Goal: Task Accomplishment & Management: Complete application form

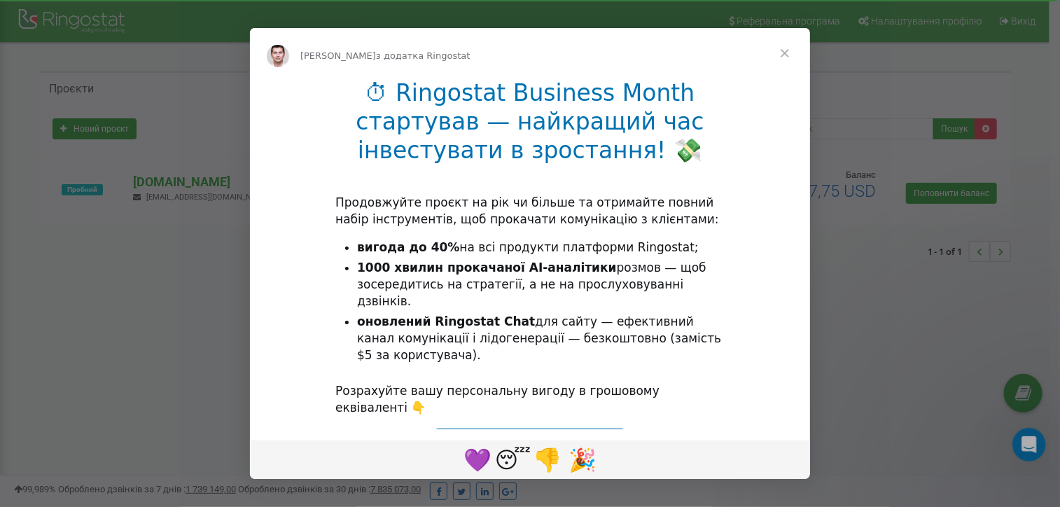
click at [787, 44] on span "Закрити" at bounding box center [785, 53] width 50 height 50
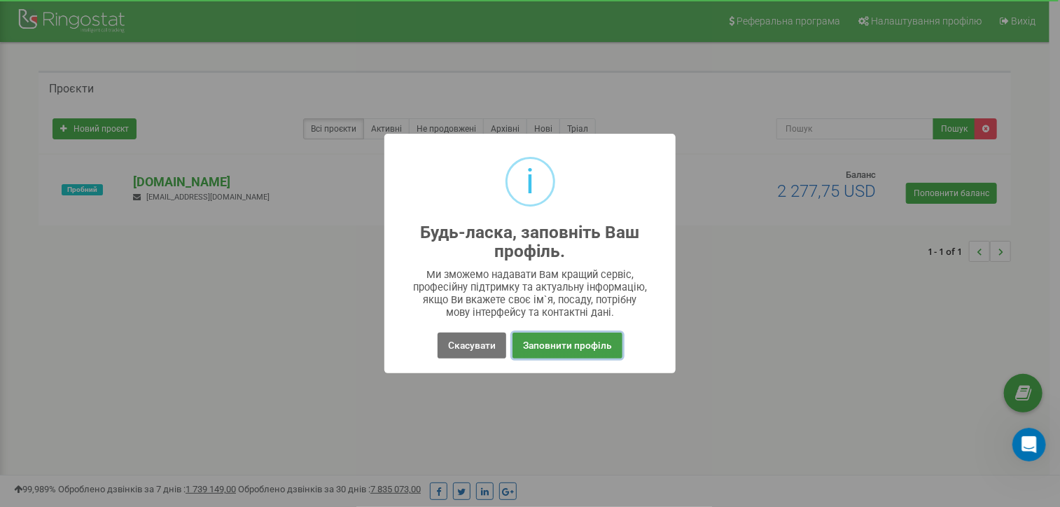
click at [560, 344] on button "Заповнити профіль" at bounding box center [568, 346] width 110 height 26
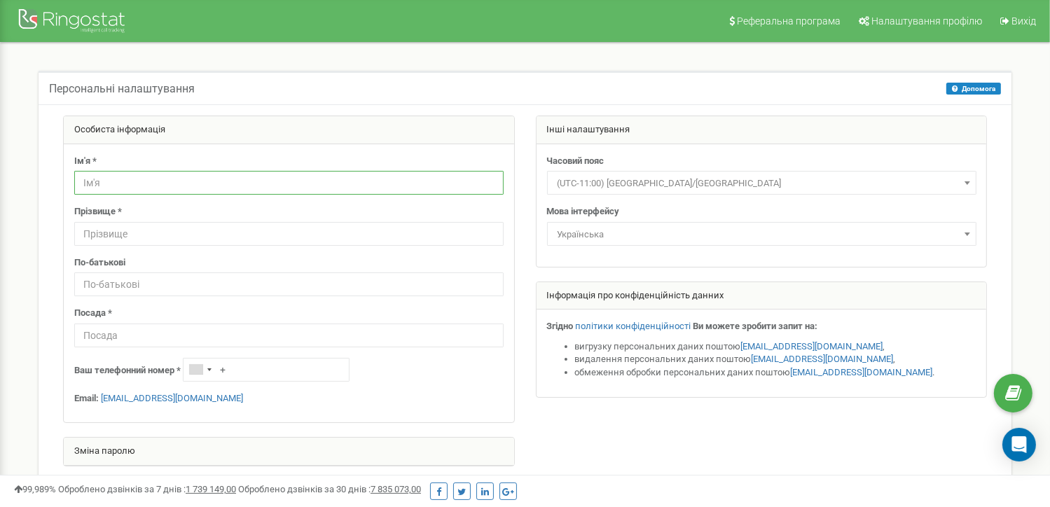
click at [133, 181] on input "text" at bounding box center [288, 183] width 429 height 24
type input "R"
type input "Каріна"
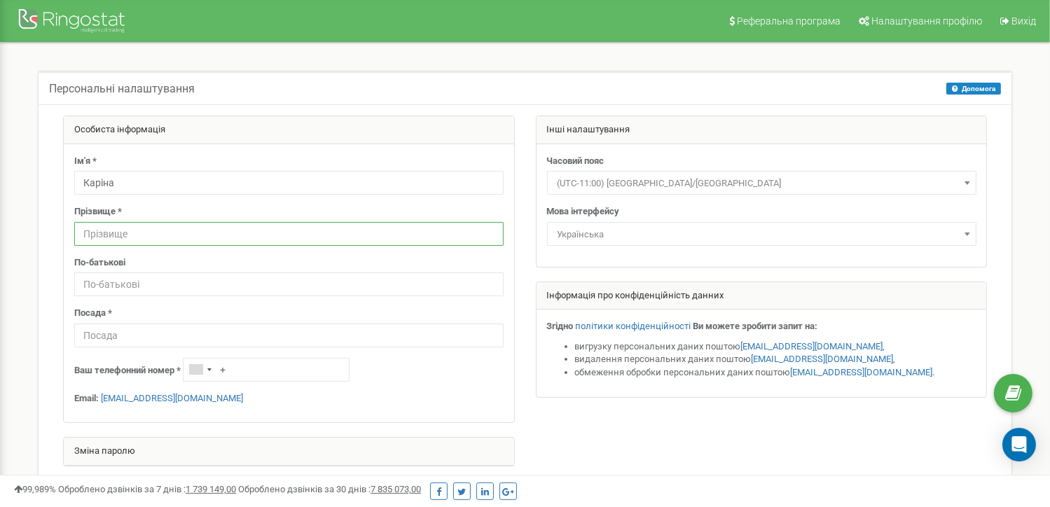
click at [131, 239] on input "text" at bounding box center [288, 234] width 429 height 24
type input "[PERSON_NAME]"
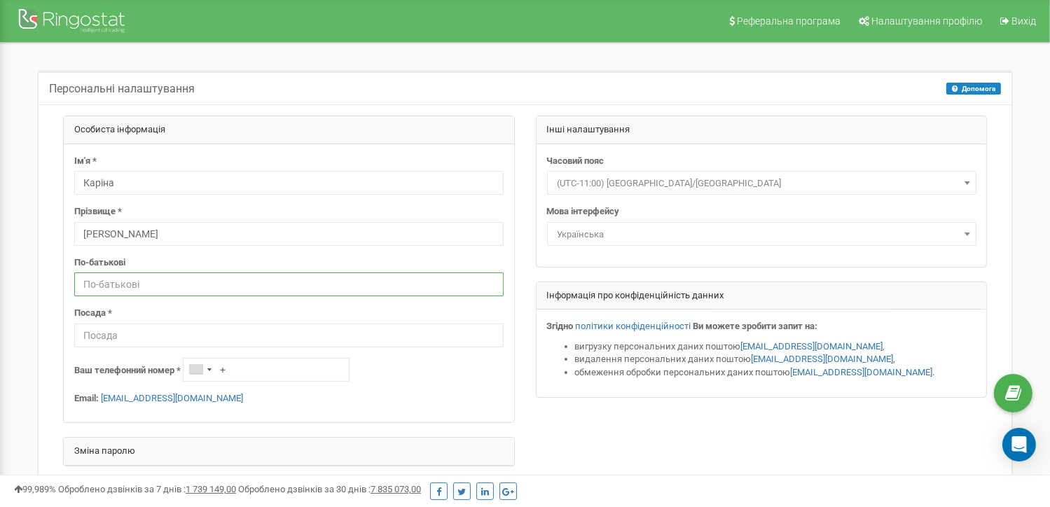
click at [132, 277] on input "text" at bounding box center [288, 284] width 429 height 24
type input "Ігорівна"
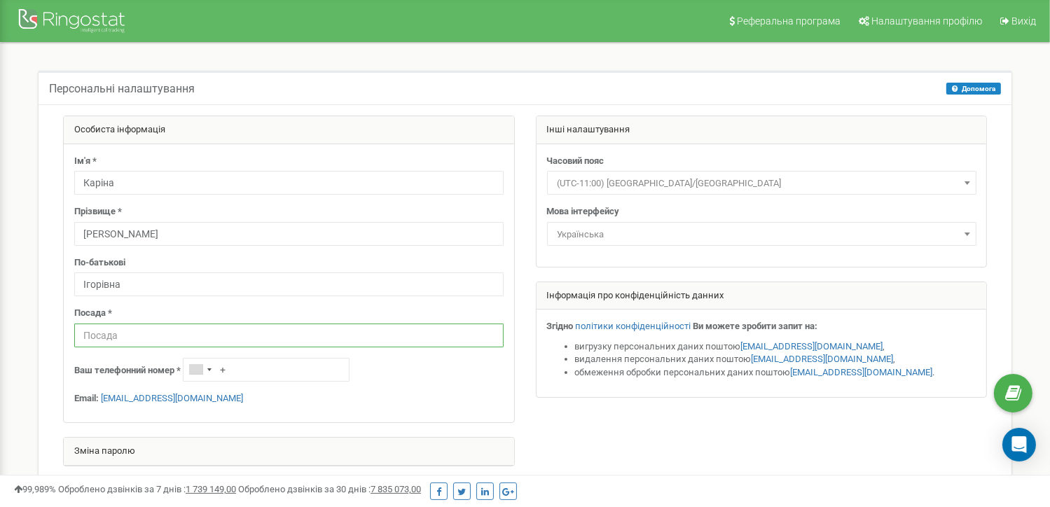
click at [102, 334] on input "text" at bounding box center [288, 335] width 429 height 24
type input "к"
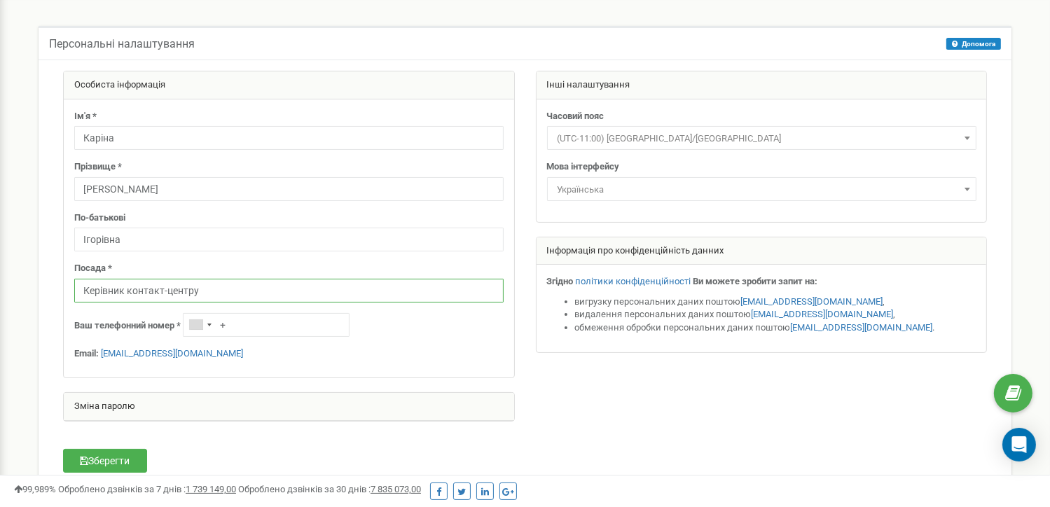
scroll to position [70, 0]
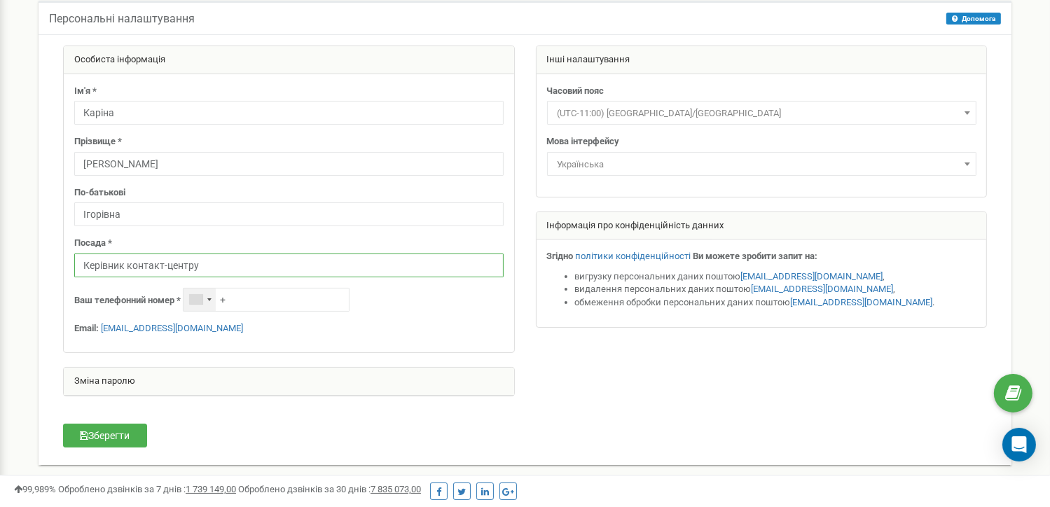
type input "Керівник контакт-центру"
click at [215, 296] on div "Telephone country code" at bounding box center [199, 299] width 32 height 22
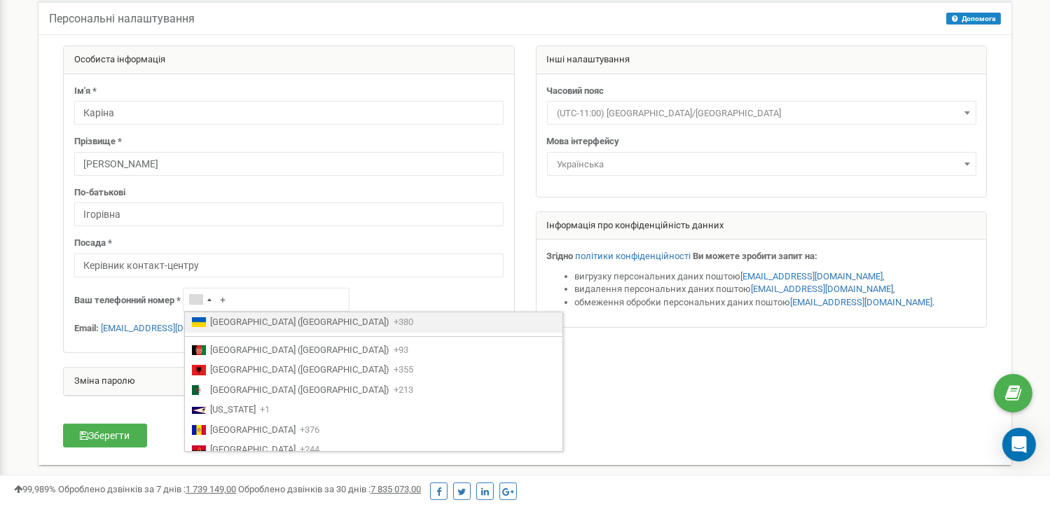
click at [213, 316] on span "Ukraine (Україна)" at bounding box center [299, 322] width 179 height 13
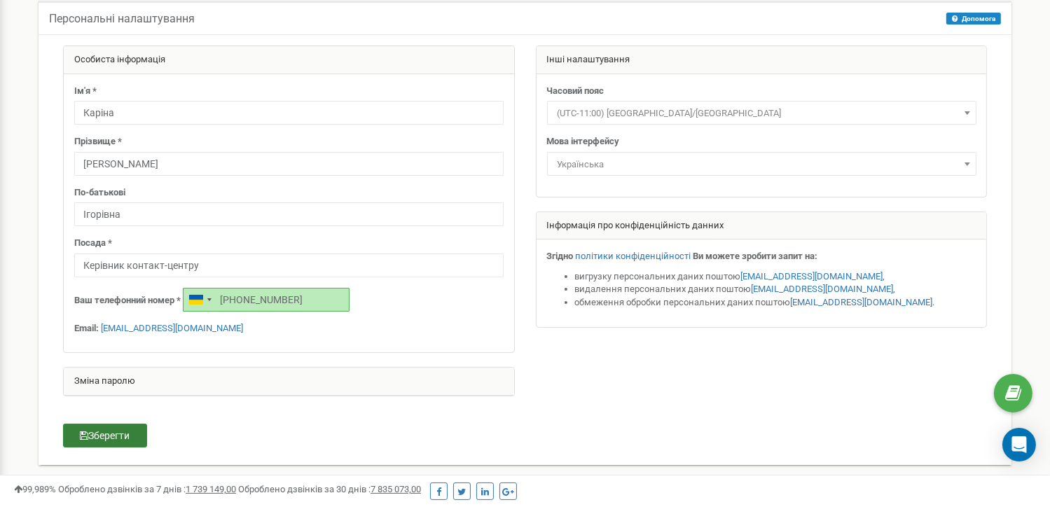
type input "[PHONE_NUMBER]"
click at [104, 438] on button "Зберегти" at bounding box center [105, 436] width 84 height 24
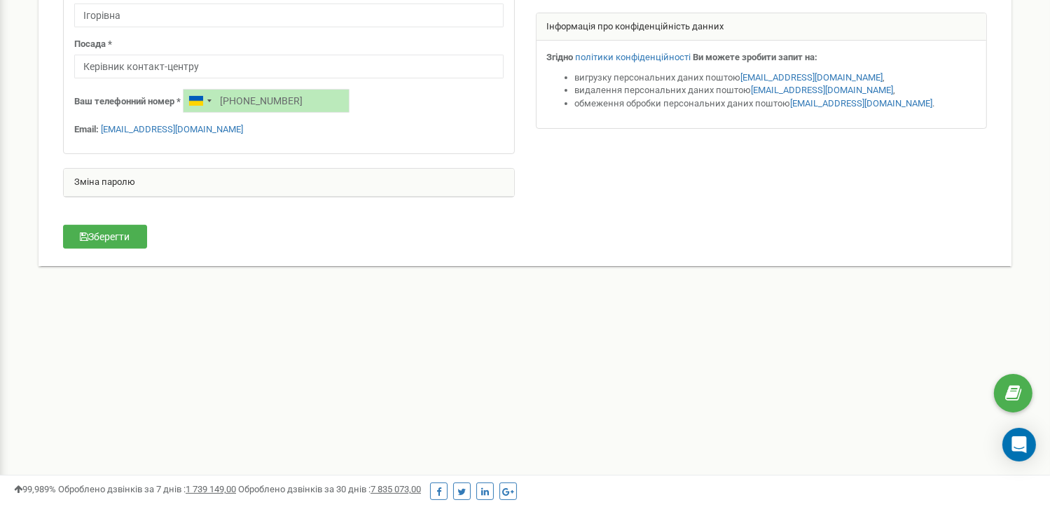
scroll to position [280, 0]
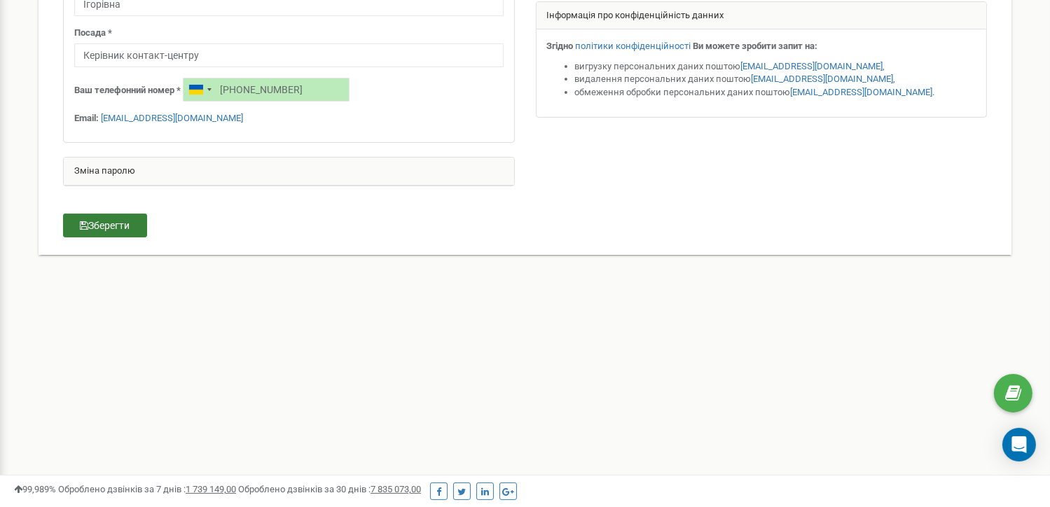
click at [104, 221] on button "Зберегти" at bounding box center [105, 226] width 84 height 24
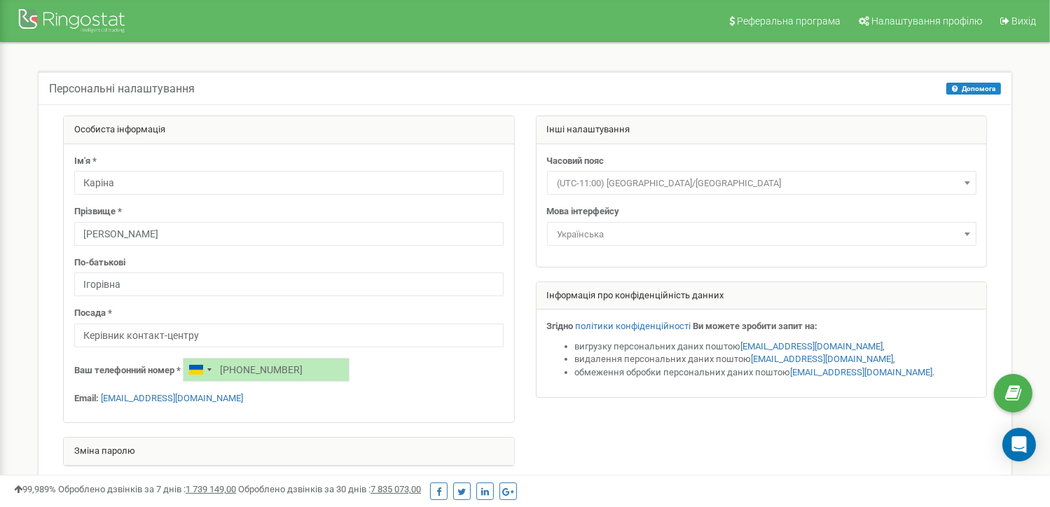
scroll to position [70, 0]
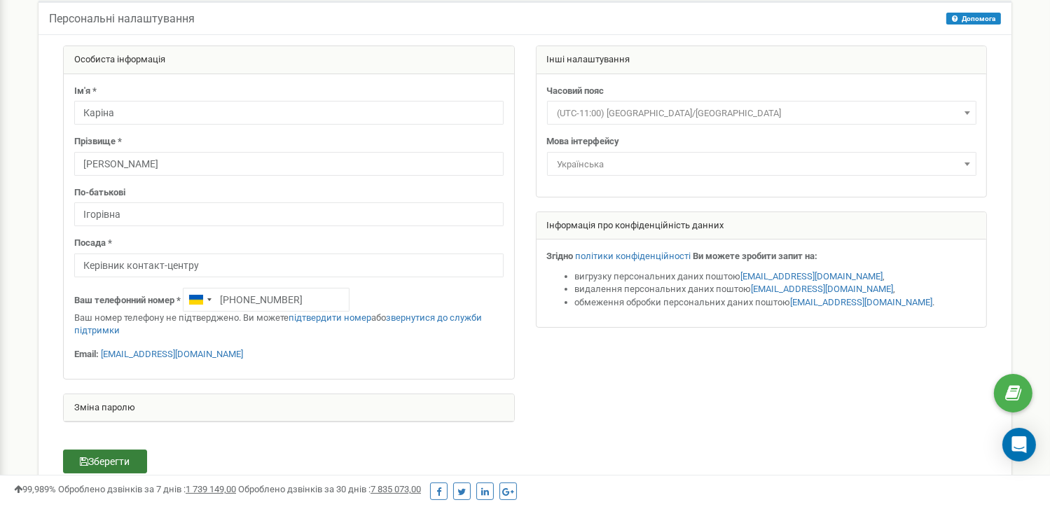
click at [108, 460] on button "Зберегти" at bounding box center [105, 462] width 84 height 24
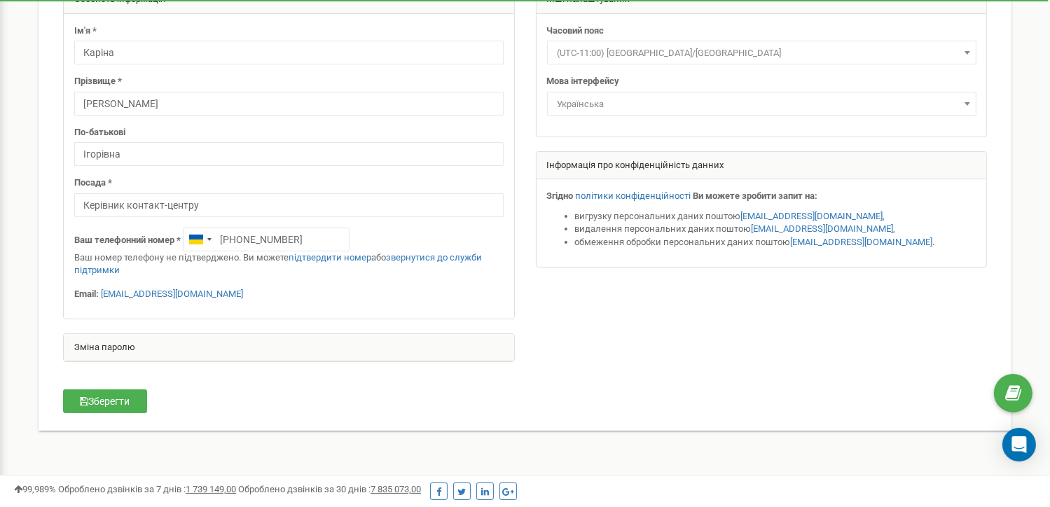
scroll to position [210, 0]
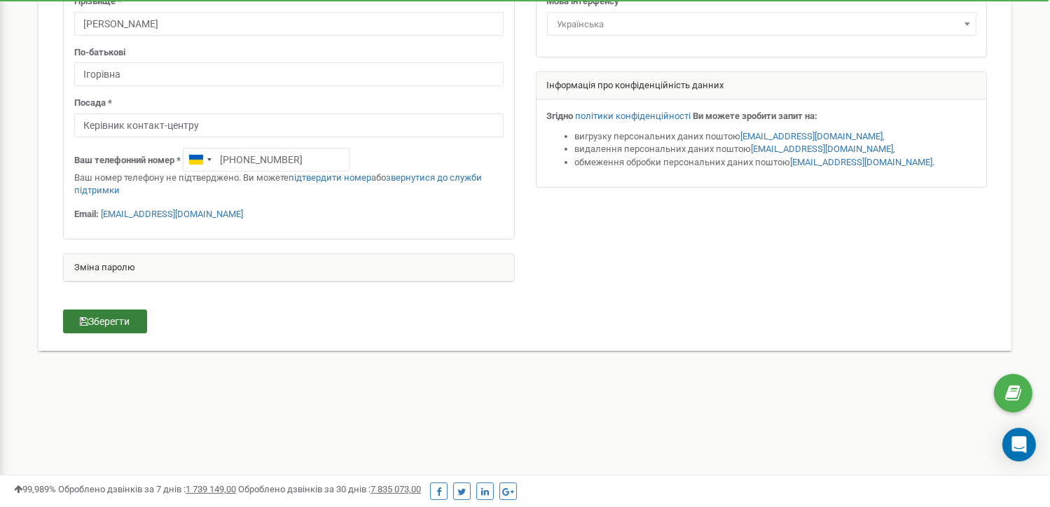
click at [112, 314] on button "Зберегти" at bounding box center [105, 321] width 84 height 24
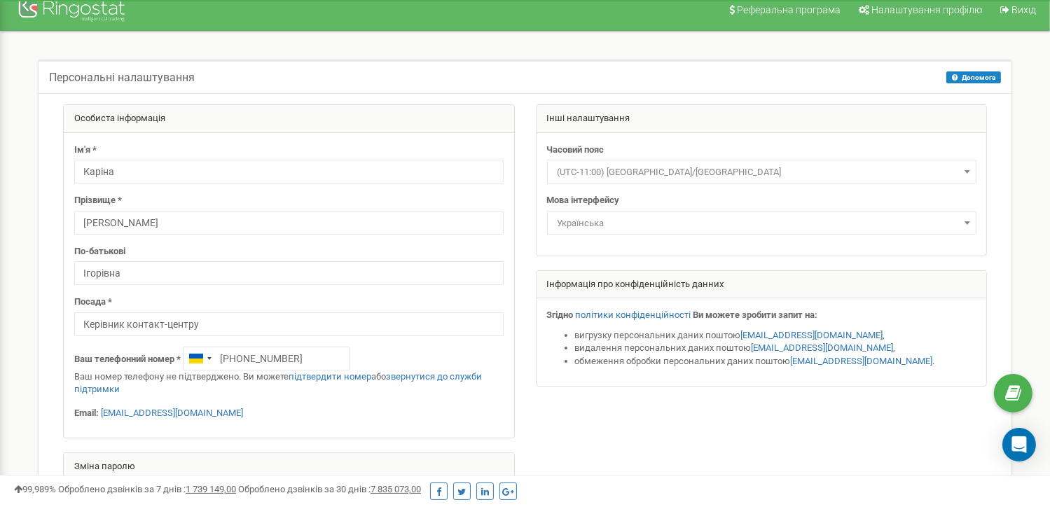
scroll to position [0, 0]
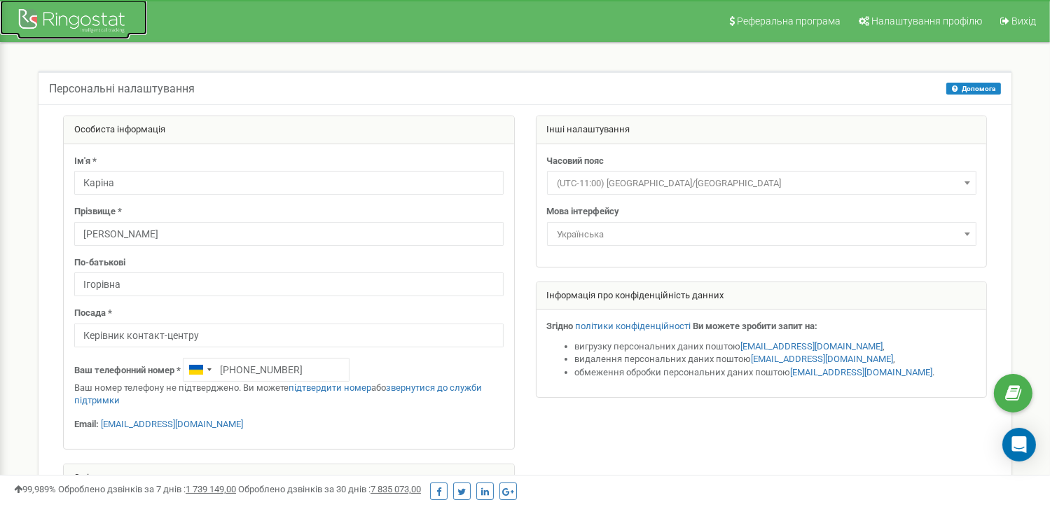
click at [99, 15] on div at bounding box center [74, 23] width 112 height 34
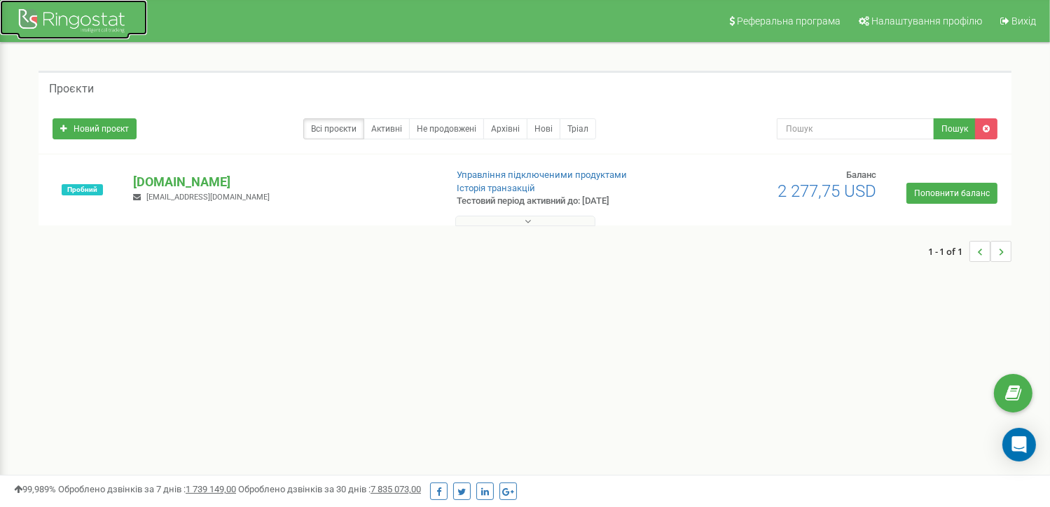
click at [92, 16] on div at bounding box center [74, 23] width 112 height 34
click at [389, 126] on link "Активні" at bounding box center [386, 128] width 46 height 21
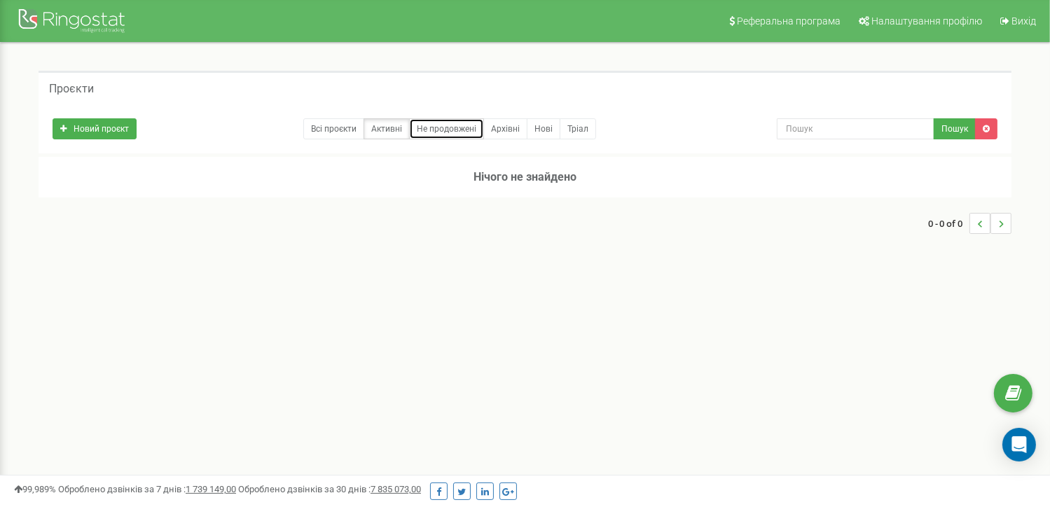
click at [434, 125] on link "Не продовжені" at bounding box center [446, 128] width 75 height 21
click at [503, 126] on link "Архівні" at bounding box center [505, 128] width 44 height 21
click at [543, 131] on link "Нові" at bounding box center [544, 128] width 34 height 21
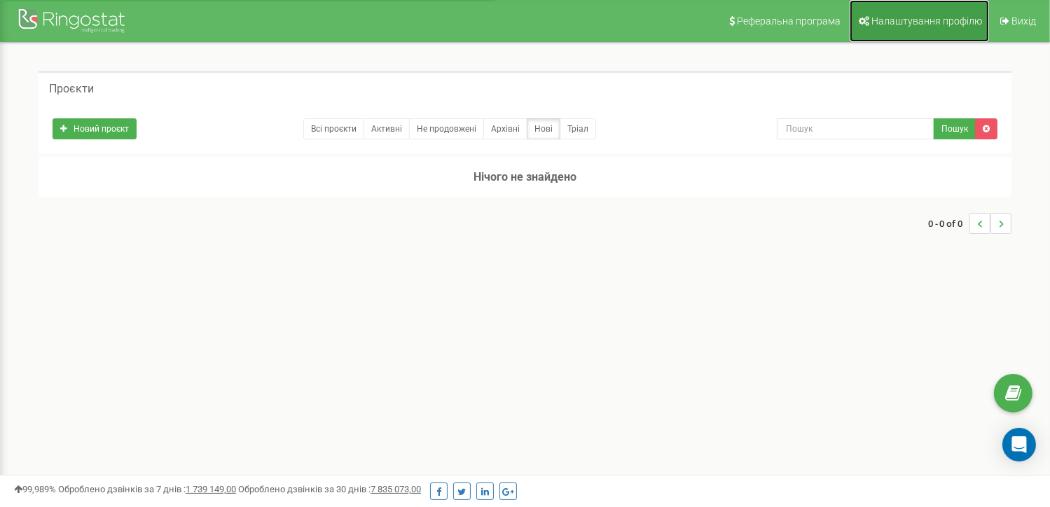
click at [920, 16] on span "Налаштування профілю" at bounding box center [926, 20] width 111 height 11
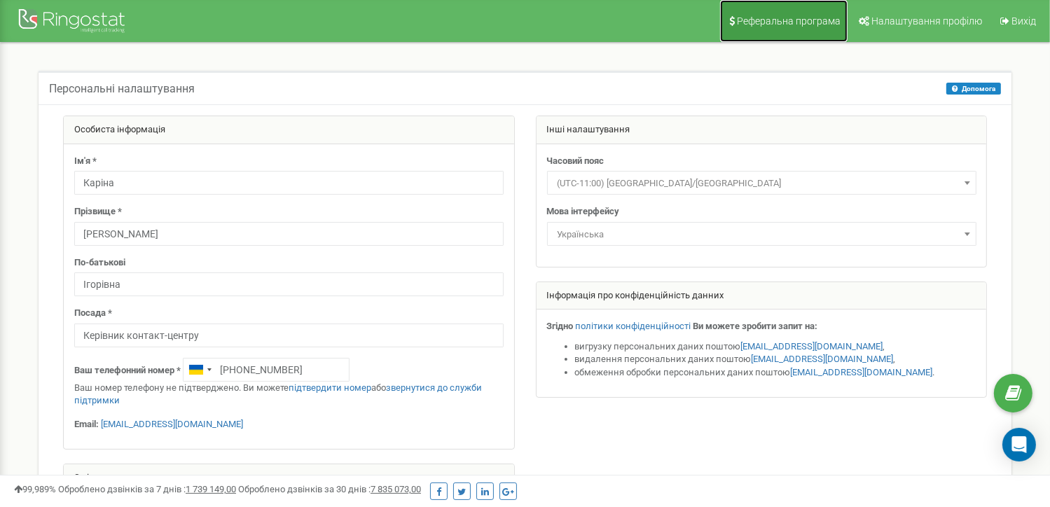
click at [798, 16] on span "Реферальна програма" at bounding box center [789, 20] width 104 height 11
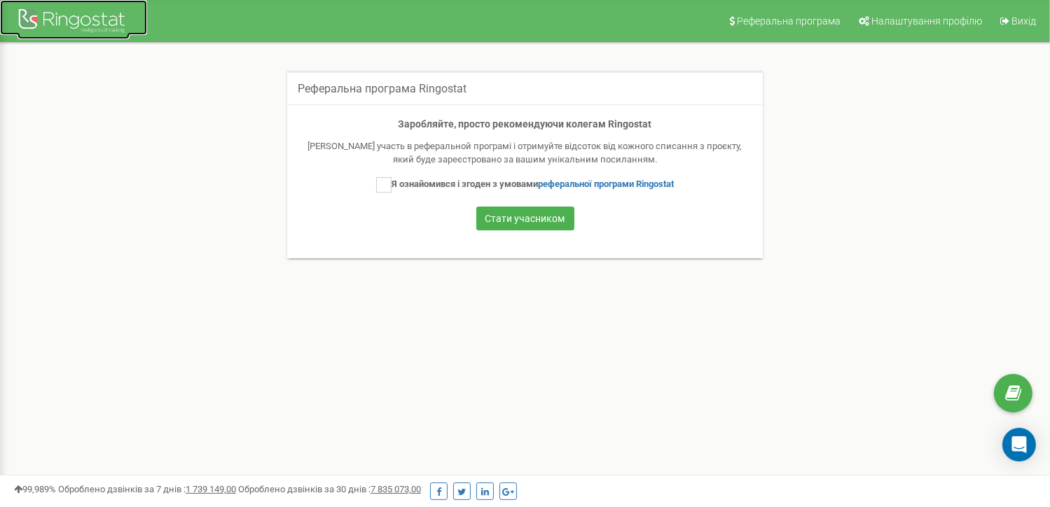
click at [95, 7] on div at bounding box center [74, 23] width 112 height 34
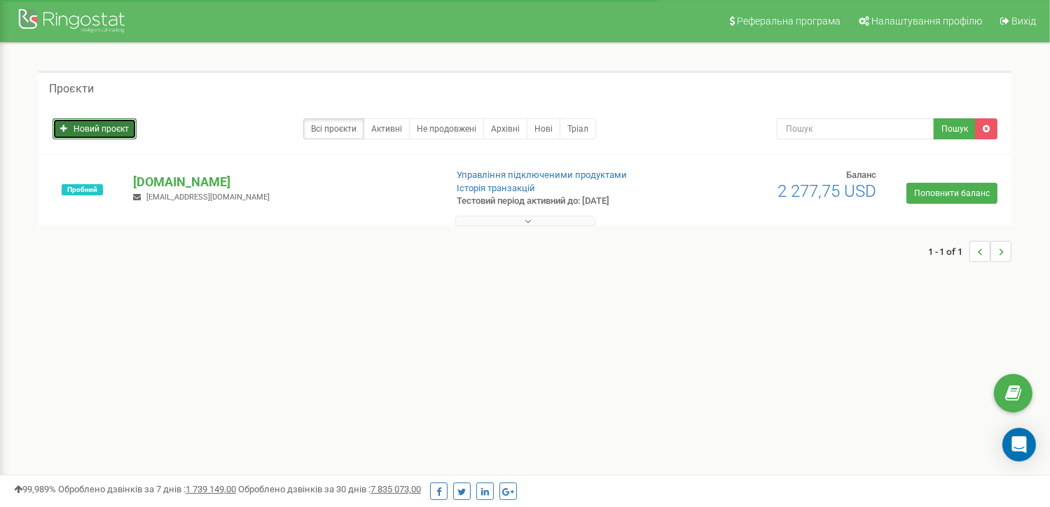
click at [92, 120] on link "Новий проєкт" at bounding box center [95, 128] width 84 height 21
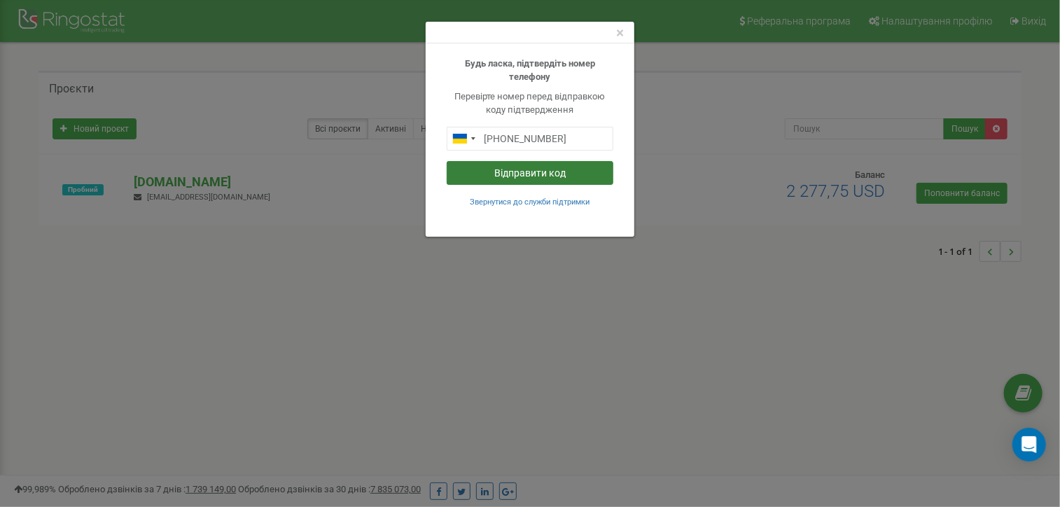
click at [487, 166] on button "Відправити код" at bounding box center [530, 173] width 167 height 24
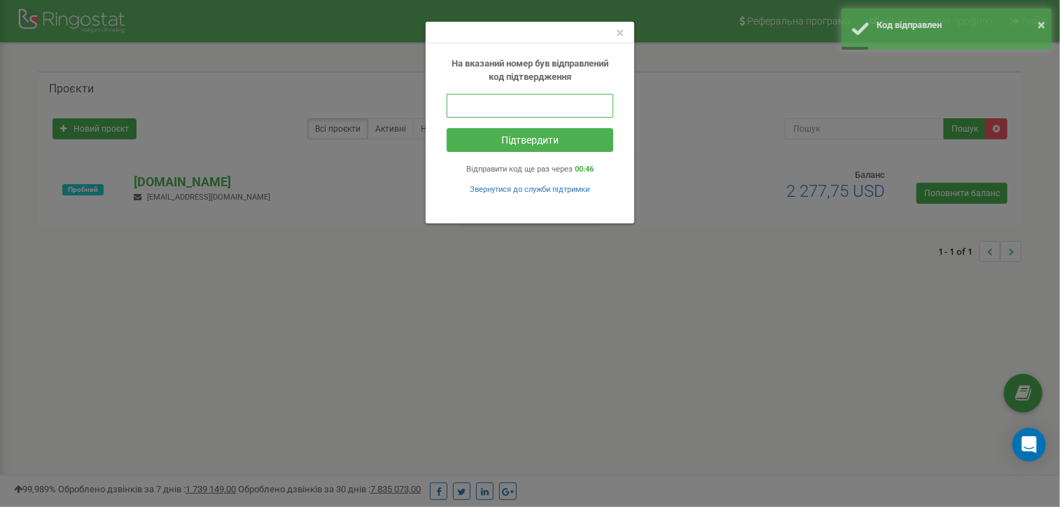
click at [479, 104] on input "text" at bounding box center [530, 106] width 167 height 24
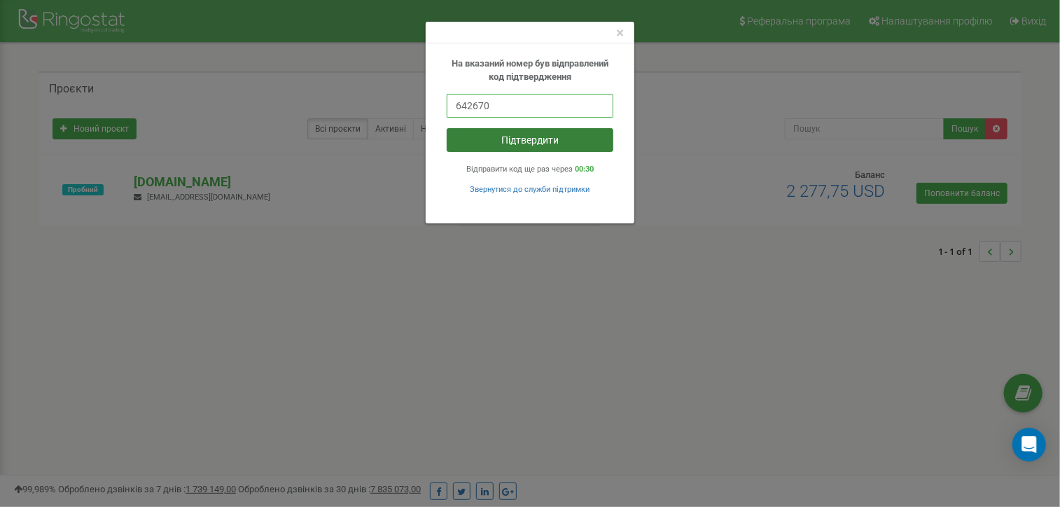
type input "642670"
click at [548, 142] on button "Підтвердити" at bounding box center [530, 140] width 167 height 24
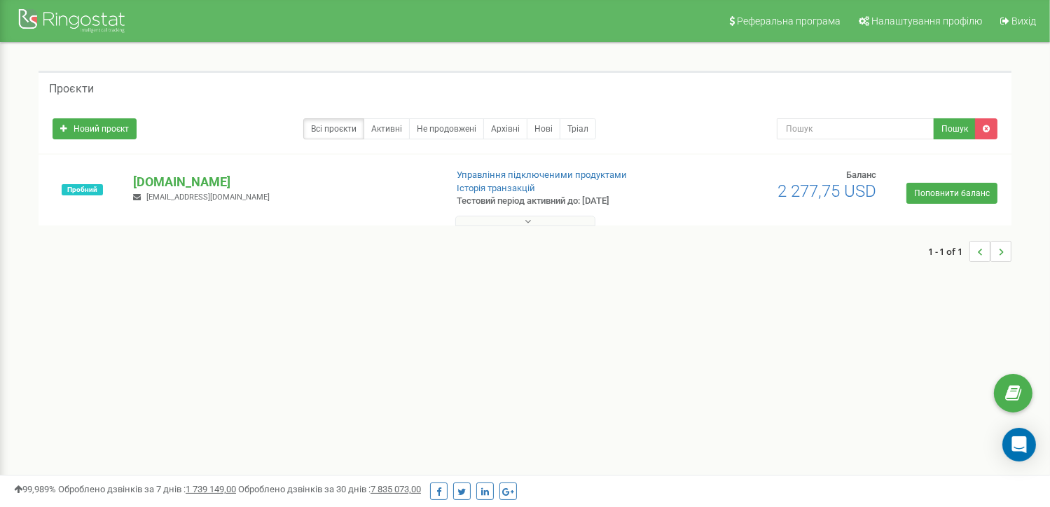
click at [200, 198] on span "[EMAIL_ADDRESS][DOMAIN_NAME]" at bounding box center [207, 197] width 123 height 9
click at [839, 137] on input "text" at bounding box center [856, 128] width 158 height 21
click at [307, 367] on div "Реферальна програма Налаштування профілю Вихід Проєкти Новий проєкт Всі проєкти…" at bounding box center [525, 420] width 1050 height 840
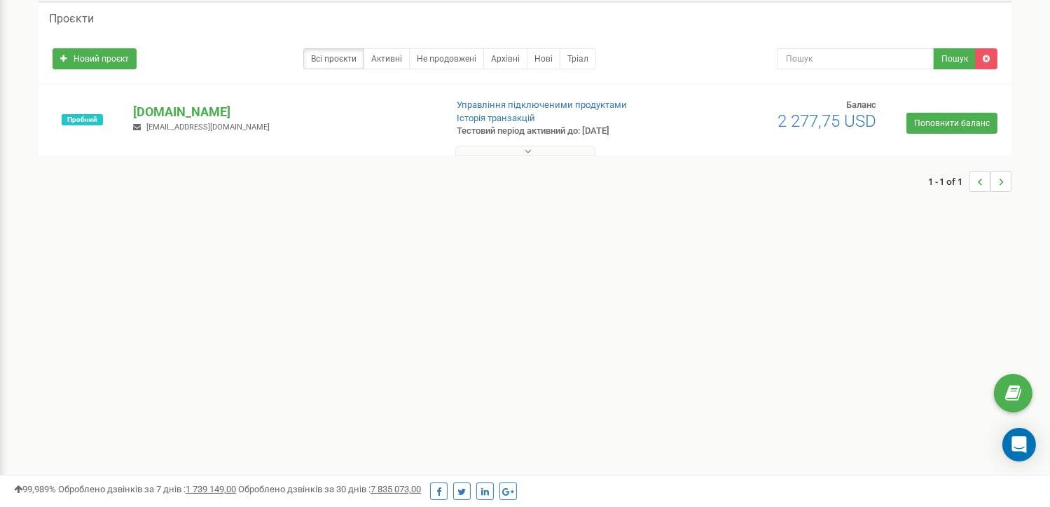
click at [529, 144] on div at bounding box center [525, 148] width 966 height 14
click at [533, 149] on button at bounding box center [525, 151] width 140 height 11
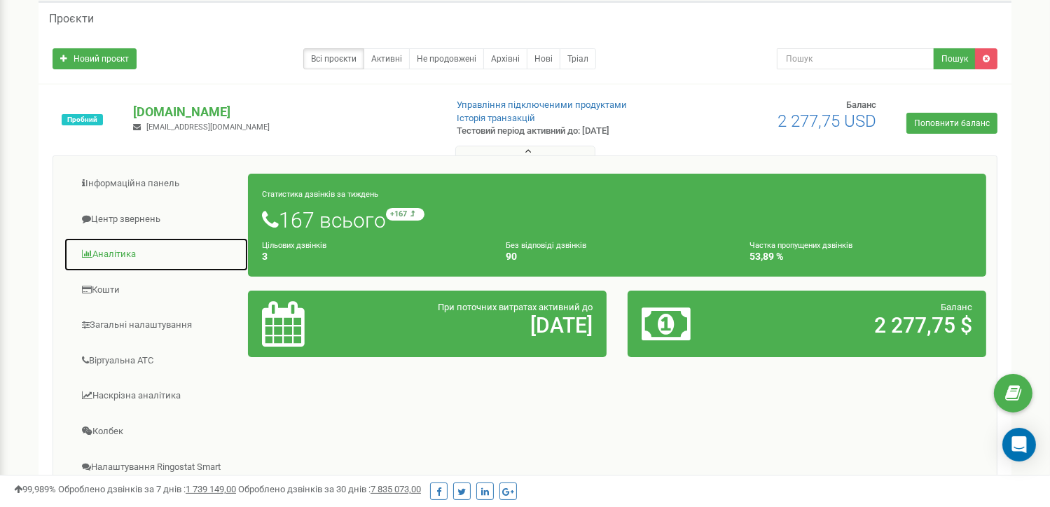
click at [120, 257] on link "Аналiтика" at bounding box center [156, 254] width 185 height 34
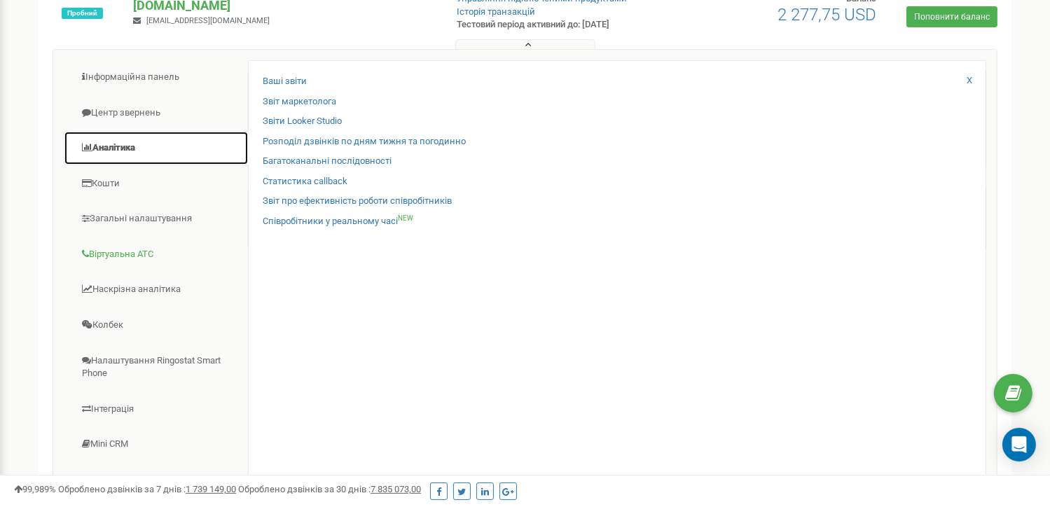
scroll to position [210, 0]
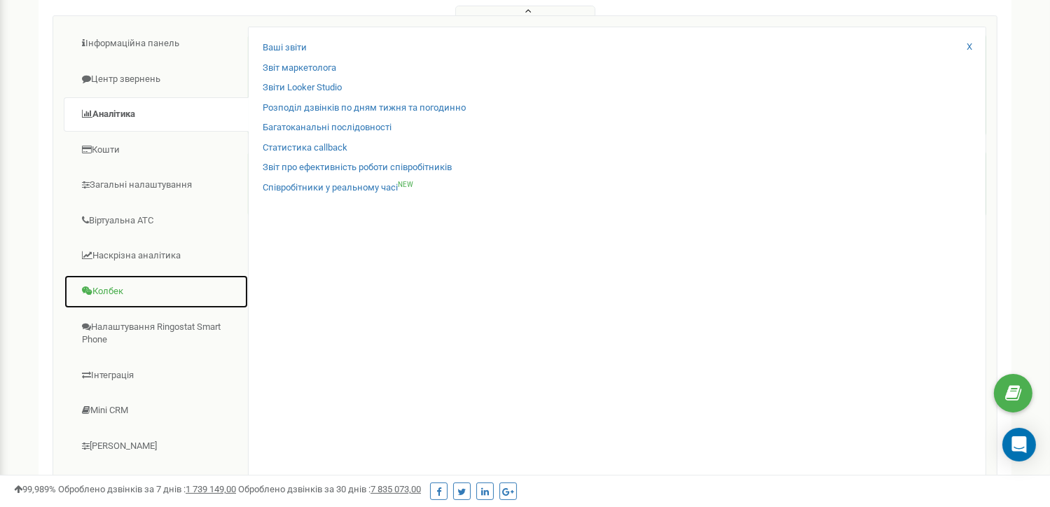
click at [123, 294] on link "Колбек" at bounding box center [156, 291] width 185 height 34
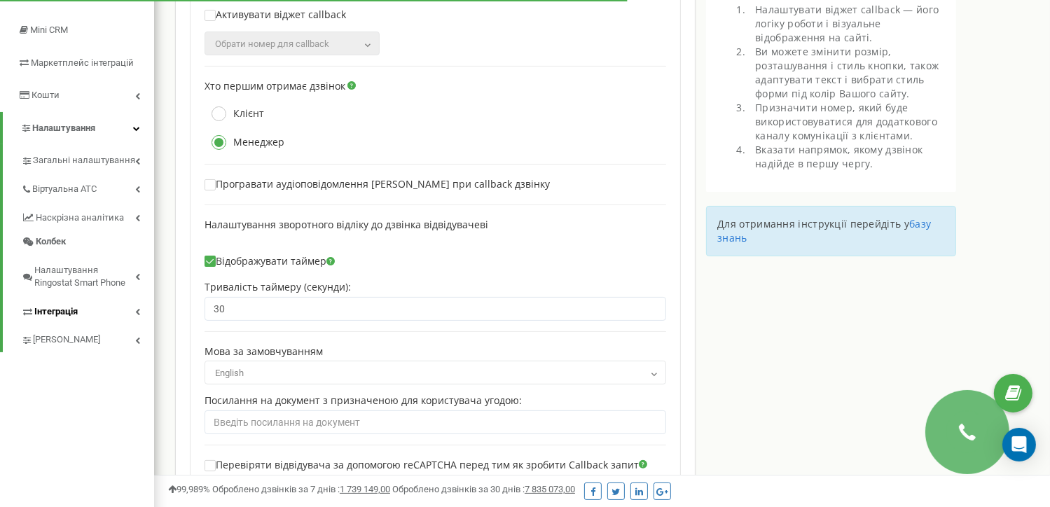
scroll to position [210, 0]
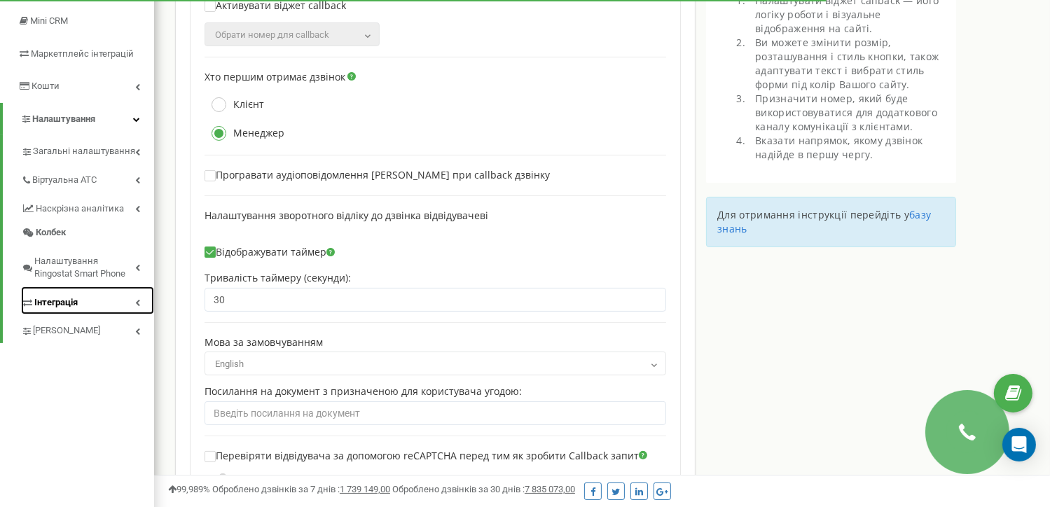
click at [76, 296] on span "Інтеграція" at bounding box center [55, 302] width 43 height 13
click at [59, 298] on span "Інтеграція" at bounding box center [55, 302] width 43 height 13
click at [91, 299] on link "Інтеграція" at bounding box center [87, 300] width 133 height 29
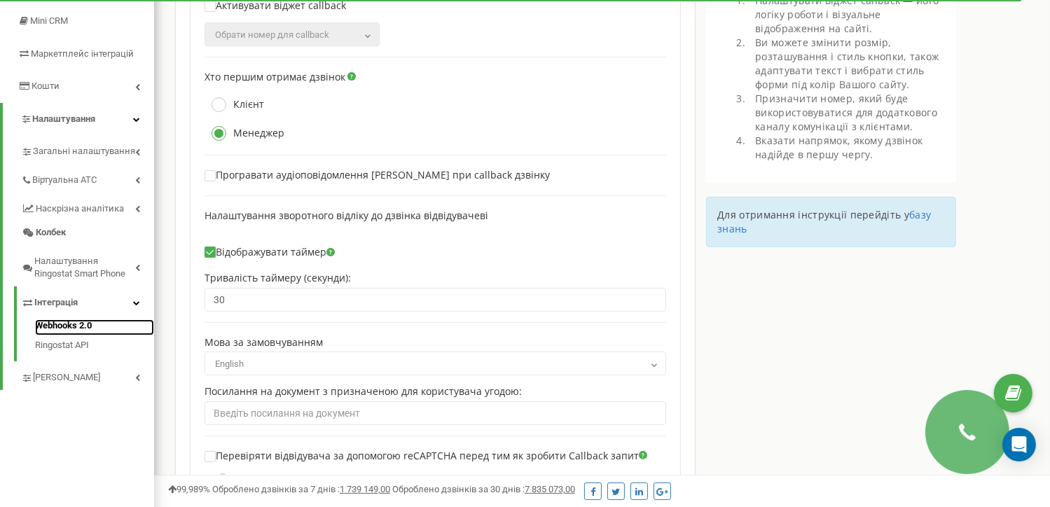
click at [83, 328] on link "Webhooks 2.0" at bounding box center [94, 327] width 119 height 17
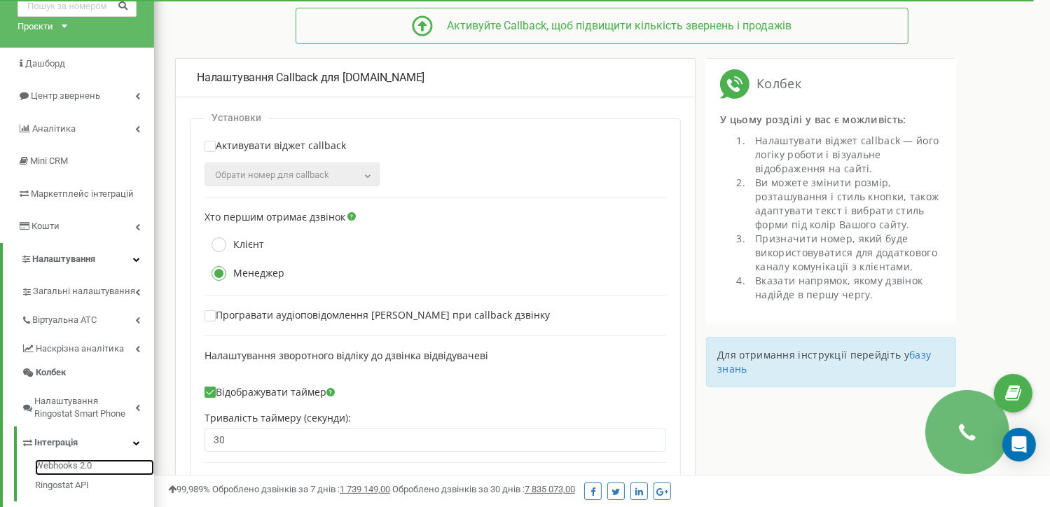
scroll to position [0, 0]
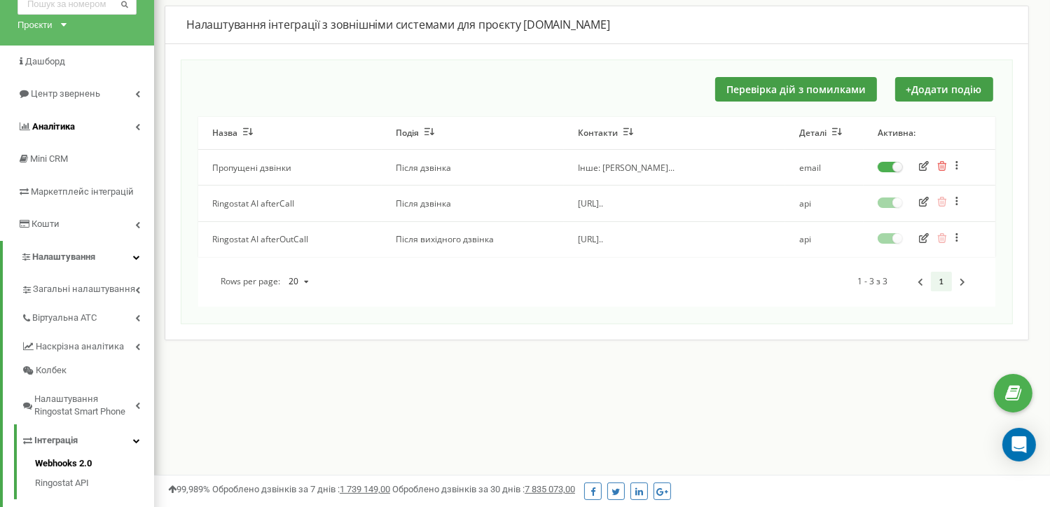
scroll to position [70, 0]
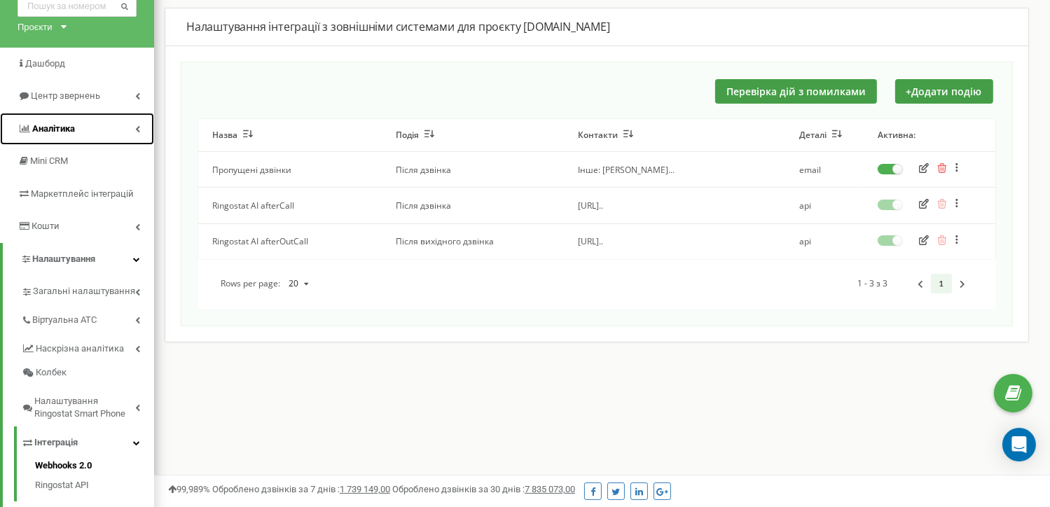
click at [137, 127] on icon at bounding box center [137, 128] width 5 height 7
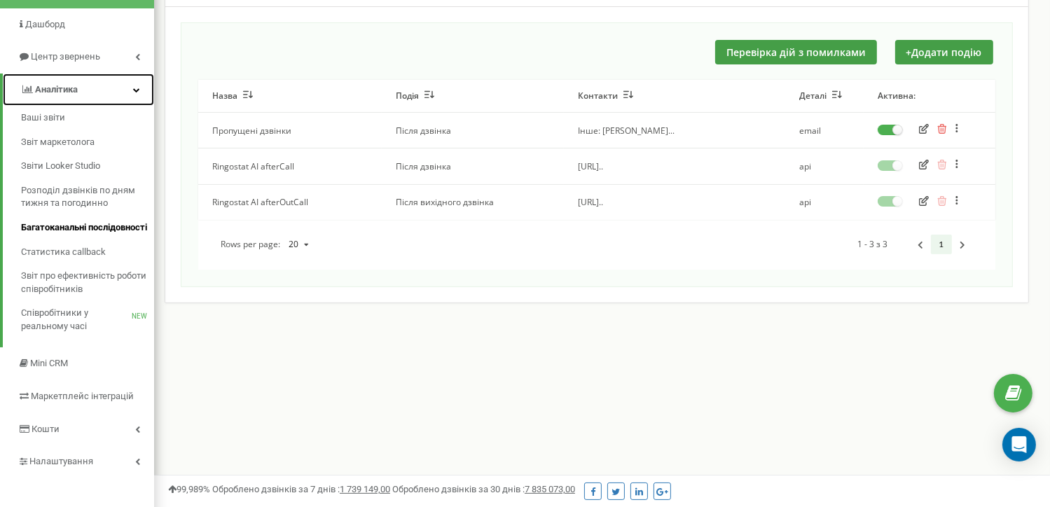
scroll to position [210, 0]
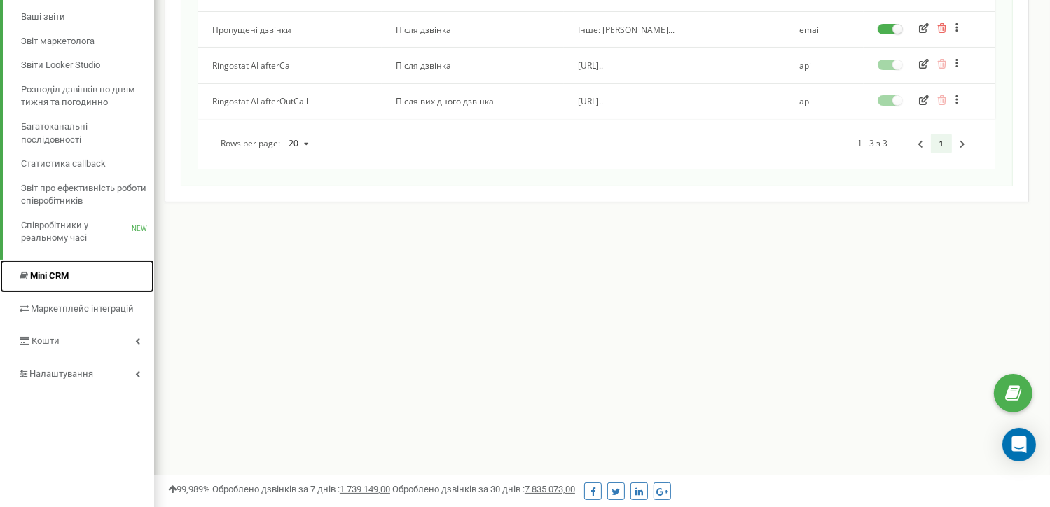
click at [93, 281] on link "Mini CRM" at bounding box center [77, 276] width 154 height 33
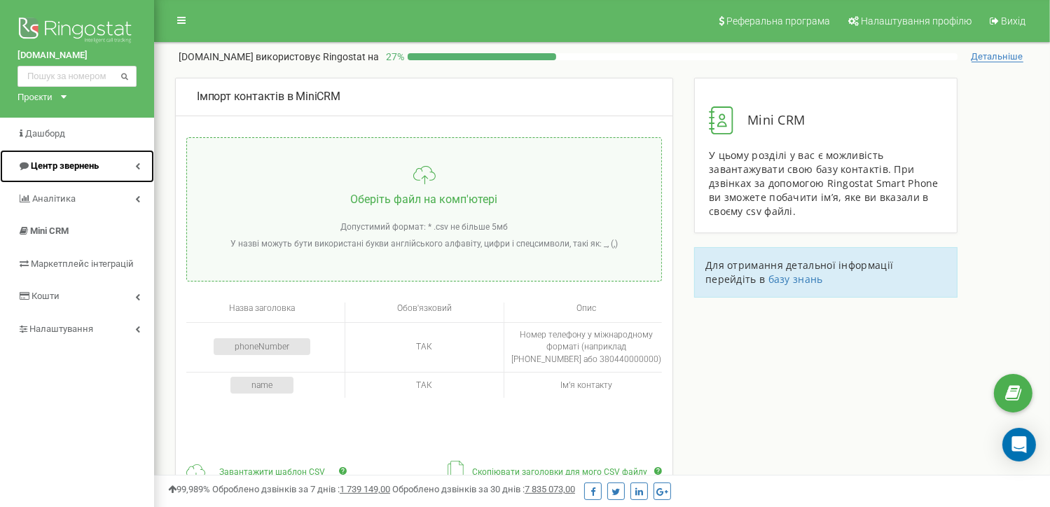
click at [120, 165] on link "Центр звернень" at bounding box center [77, 166] width 154 height 33
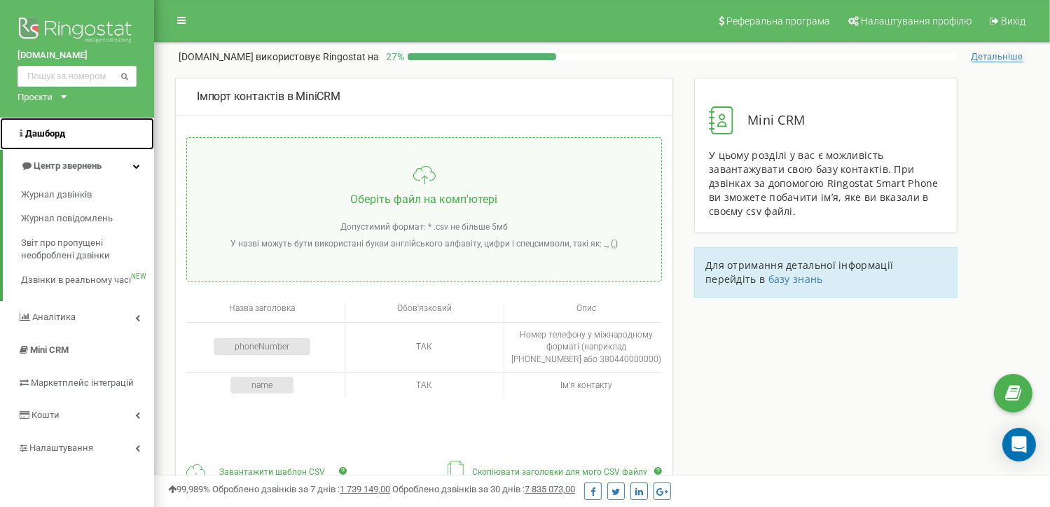
click at [34, 134] on span "Дашборд" at bounding box center [45, 133] width 40 height 11
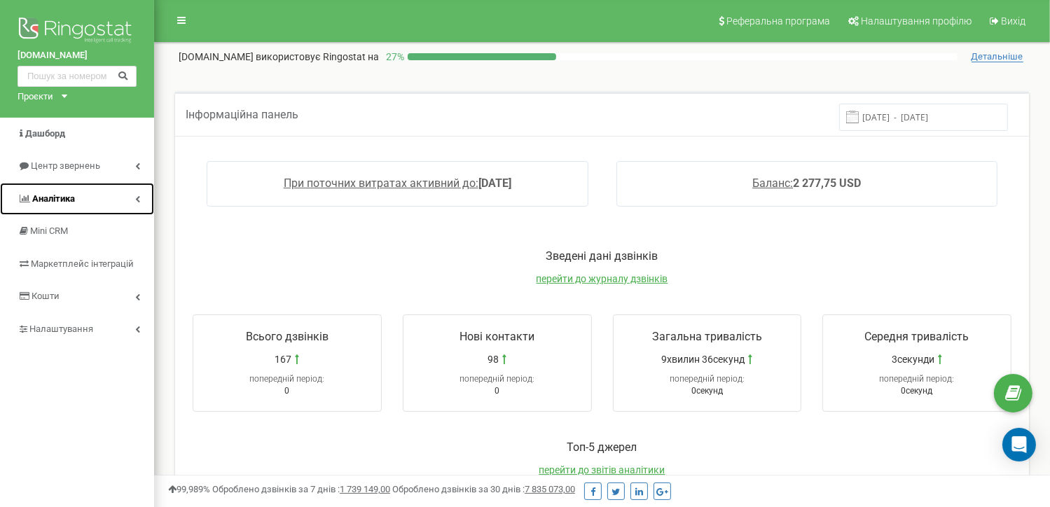
click at [48, 197] on span "Аналiтика" at bounding box center [53, 198] width 43 height 11
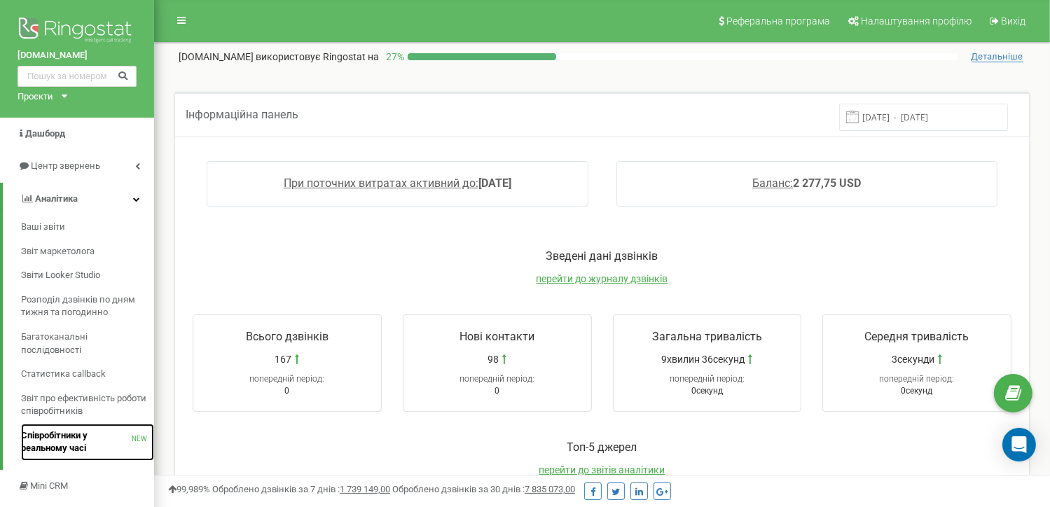
click at [83, 426] on link "Співробітники у реальному часі NEW" at bounding box center [87, 442] width 133 height 37
click at [69, 440] on span "Співробітники у реальному часі" at bounding box center [76, 442] width 111 height 26
click at [40, 451] on span "Співробітники у реальному часі" at bounding box center [76, 442] width 111 height 26
click at [47, 445] on span "Співробітники у реальному часі" at bounding box center [76, 442] width 111 height 26
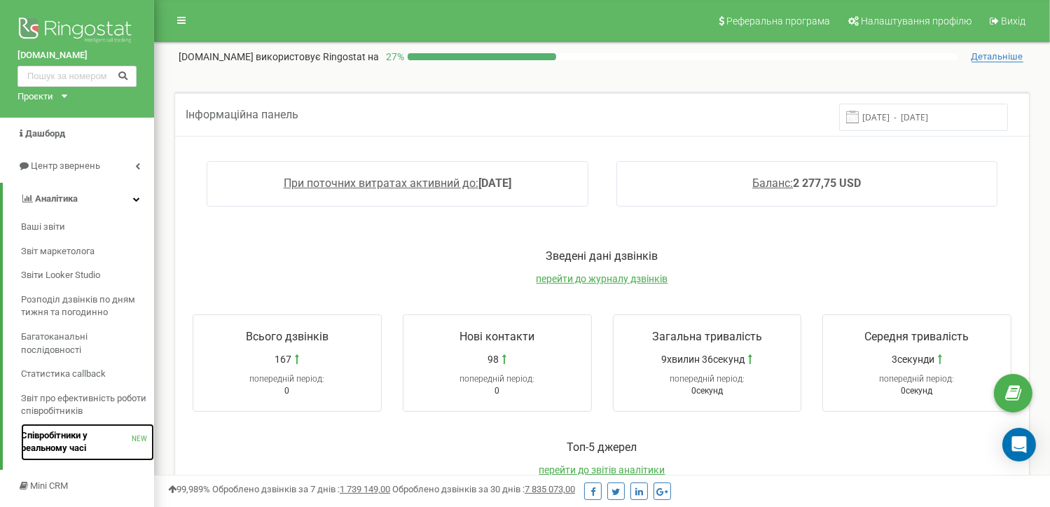
click at [47, 445] on span "Співробітники у реальному часі" at bounding box center [76, 442] width 111 height 26
click at [78, 442] on span "Співробітники у реальному часі" at bounding box center [76, 442] width 111 height 26
